Goal: Task Accomplishment & Management: Manage account settings

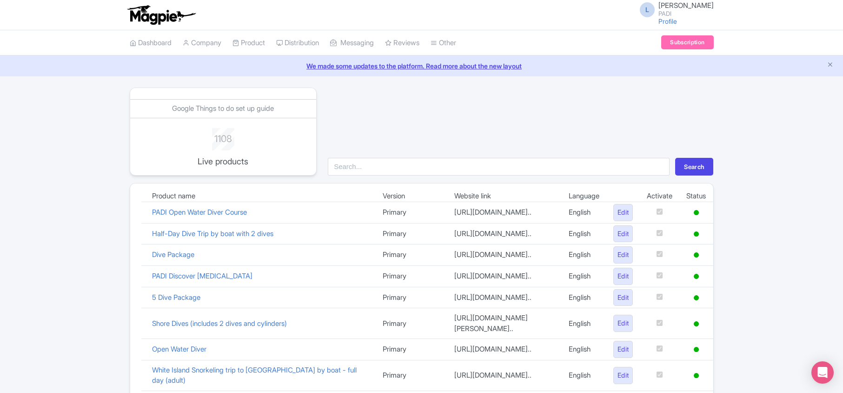
scroll to position [467, 0]
click at [460, 82] on link "Connections" at bounding box center [481, 81] width 101 height 14
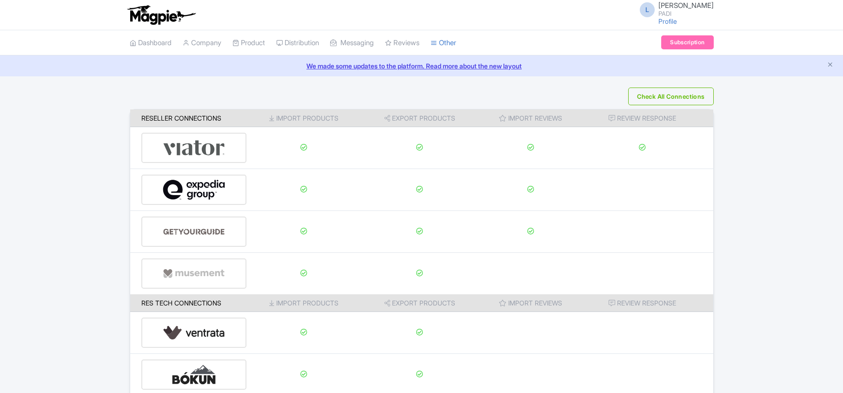
scroll to position [146, 0]
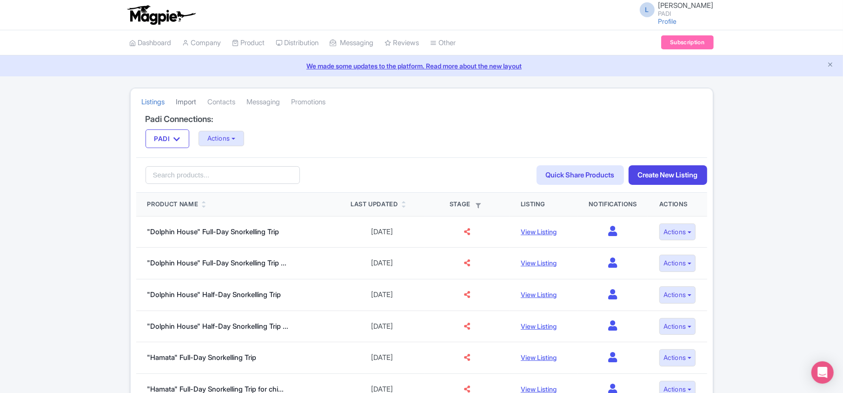
click at [188, 100] on link "Import" at bounding box center [186, 102] width 20 height 26
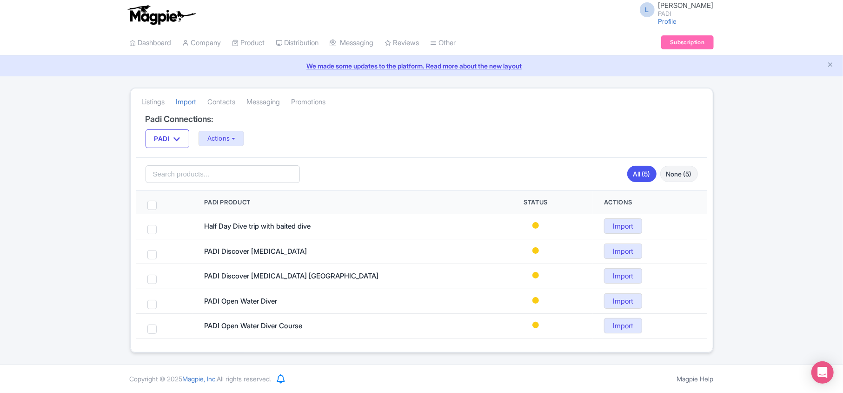
scroll to position [2, 0]
